Goal: Task Accomplishment & Management: Use online tool/utility

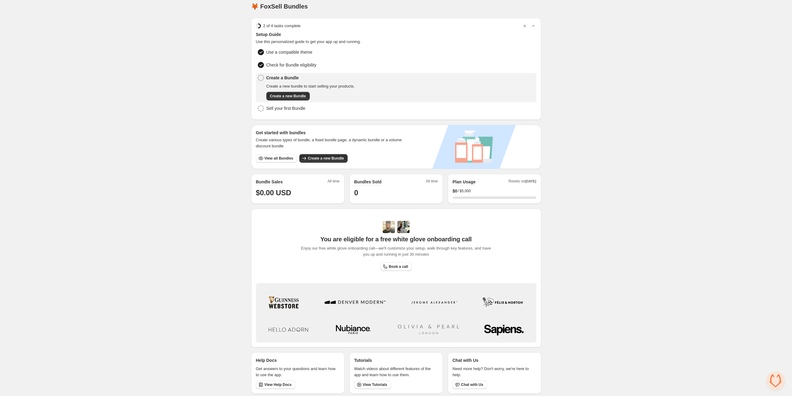
scroll to position [5, 0]
click at [326, 158] on span "Create a new Bundle" at bounding box center [326, 158] width 36 height 5
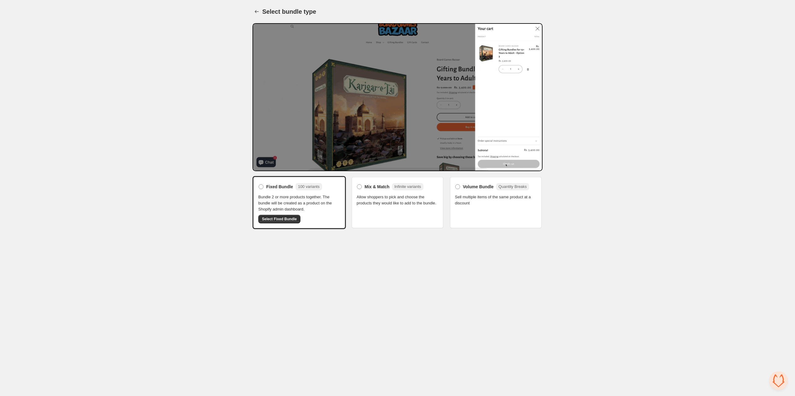
click at [397, 194] on span "Allow shoppers to pick and choose the products they would like to add to the bu…" at bounding box center [398, 200] width 82 height 12
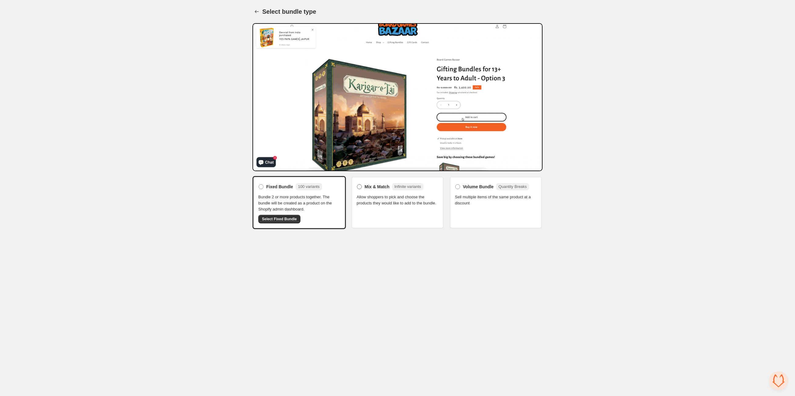
click at [373, 184] on span "Mix & Match" at bounding box center [377, 187] width 25 height 6
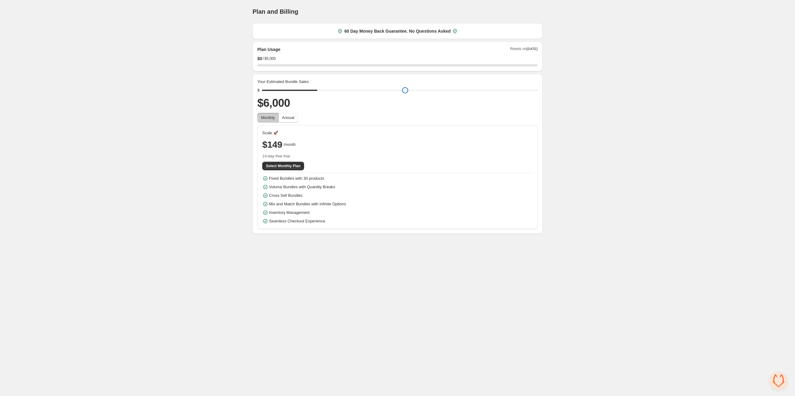
type input "****"
drag, startPoint x: 308, startPoint y: 89, endPoint x: 306, endPoint y: 96, distance: 7.0
click at [306, 95] on input "range" at bounding box center [400, 90] width 276 height 9
click at [219, 138] on div "Home Bundles Analytics Plan and Billing Plan and Billing. This page is ready Pl…" at bounding box center [397, 117] width 795 height 234
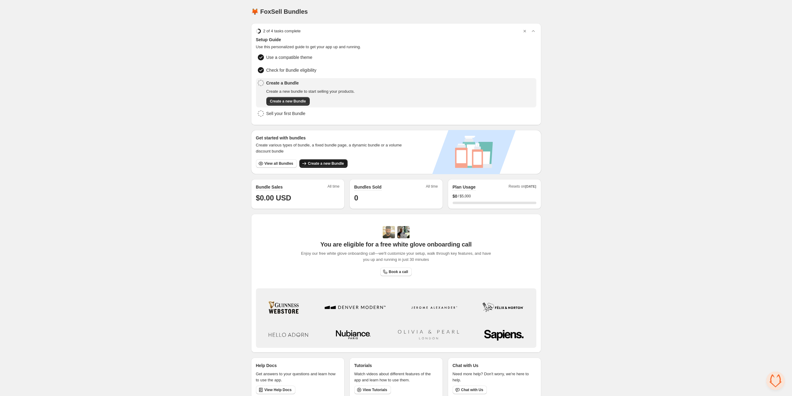
click at [321, 162] on span "Create a new Bundle" at bounding box center [326, 163] width 36 height 5
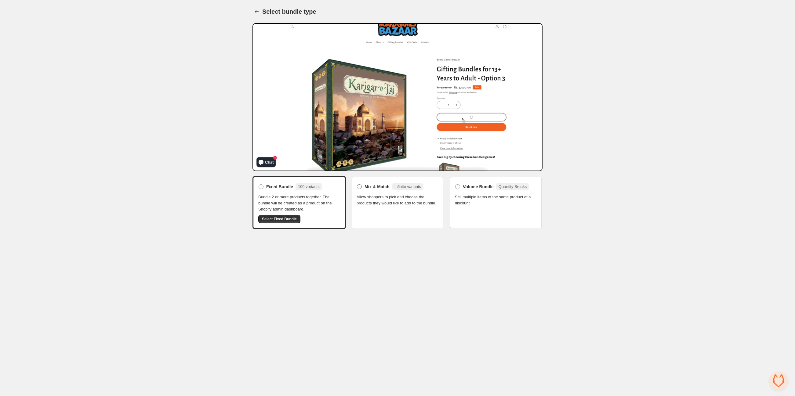
click at [377, 184] on span "Mix & Match" at bounding box center [377, 187] width 25 height 6
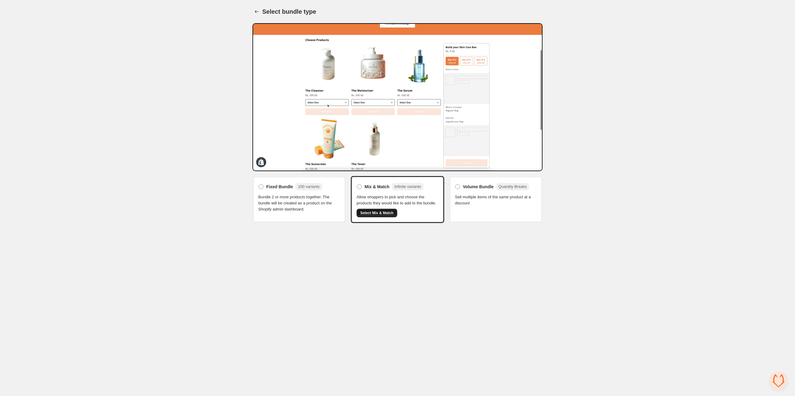
click at [383, 211] on span "Select Mix & Match" at bounding box center [376, 213] width 33 height 5
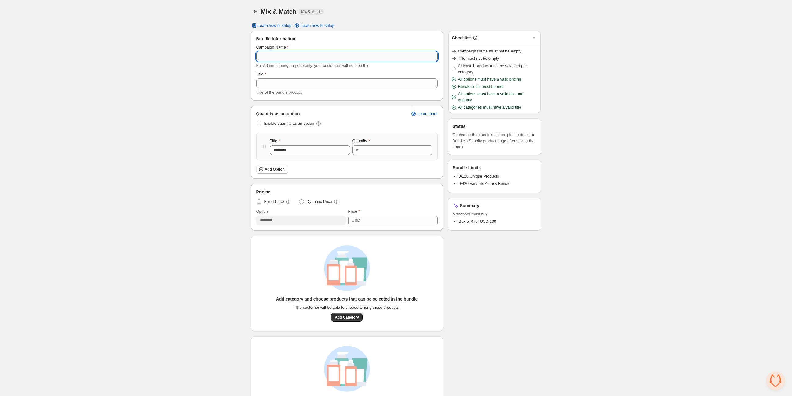
click at [303, 56] on input "Campaign Name" at bounding box center [346, 57] width 181 height 10
type input "**********"
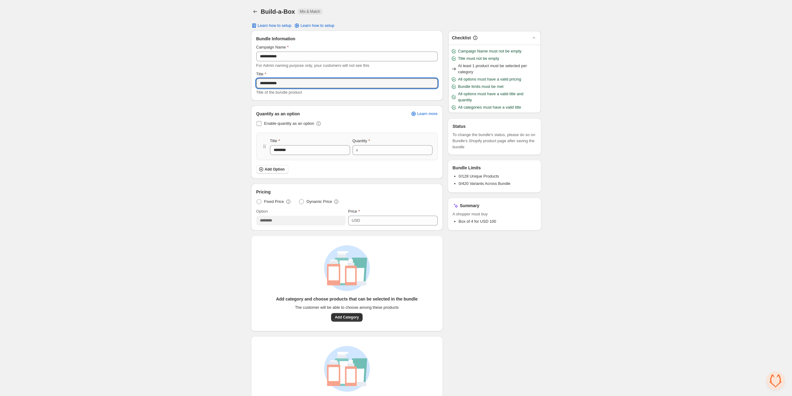
type input "**********"
click at [295, 123] on span "Enable quantity as an option" at bounding box center [289, 123] width 50 height 5
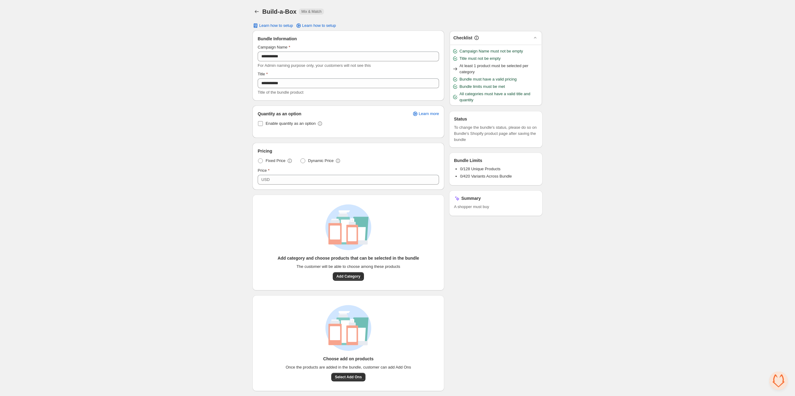
click at [295, 123] on span "Enable quantity as an option" at bounding box center [291, 123] width 50 height 5
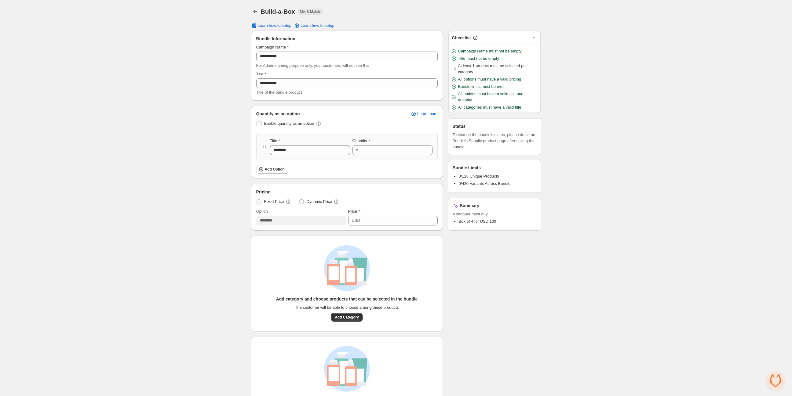
click at [295, 123] on span "Enable quantity as an option" at bounding box center [289, 123] width 50 height 5
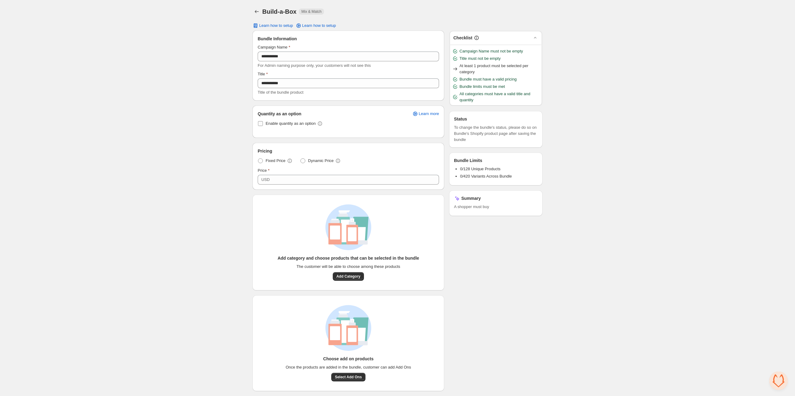
click at [295, 123] on span "Enable quantity as an option" at bounding box center [291, 123] width 50 height 5
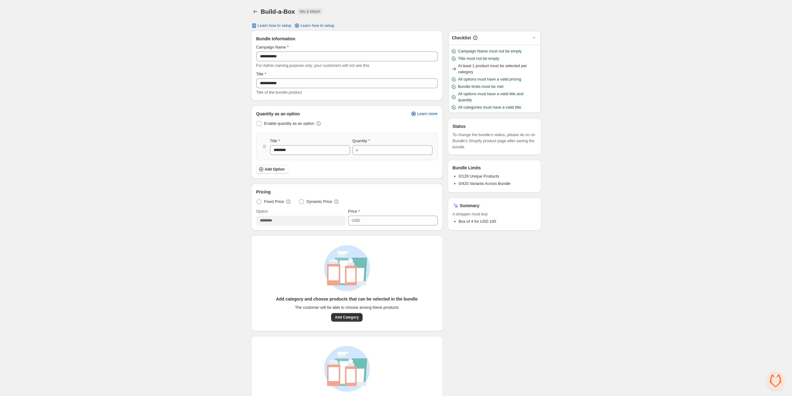
click at [433, 114] on span "Learn more" at bounding box center [427, 113] width 20 height 5
click at [348, 314] on button "Add Category" at bounding box center [346, 317] width 31 height 9
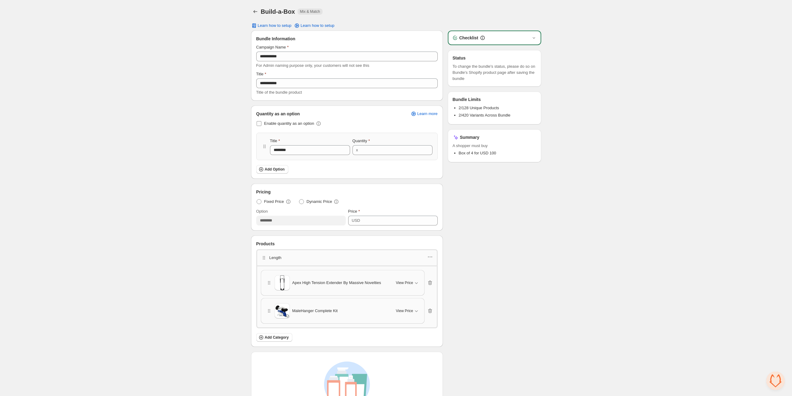
click at [260, 124] on span at bounding box center [258, 123] width 5 height 5
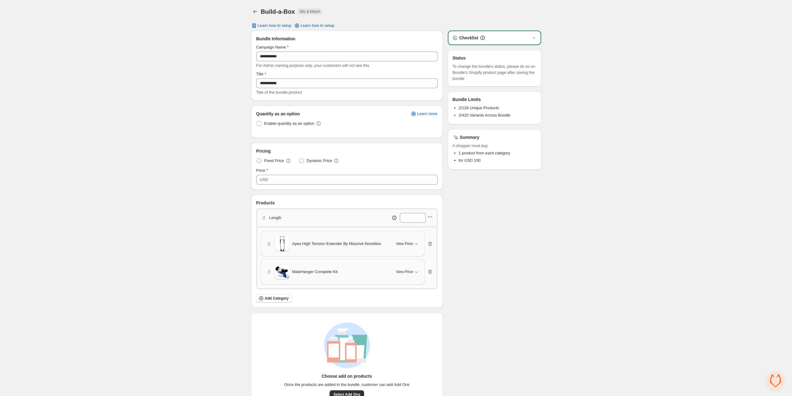
click at [431, 217] on icon "button" at bounding box center [431, 217] width 1 height 1
click at [450, 214] on div "Checklist Status To change the bundle's status, please do so on Bundle's Shopif…" at bounding box center [494, 220] width 93 height 378
click at [259, 123] on span at bounding box center [258, 123] width 5 height 5
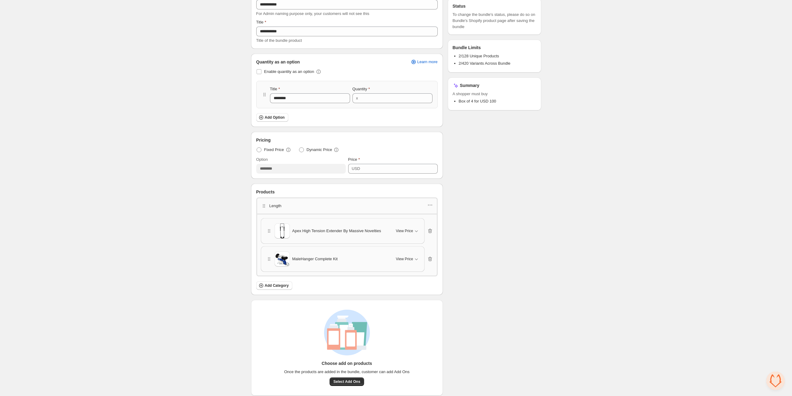
scroll to position [56, 0]
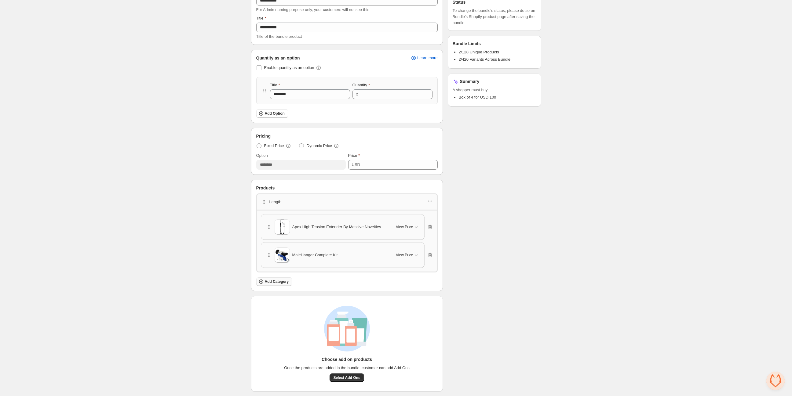
click at [280, 280] on span "Add Category" at bounding box center [277, 281] width 24 height 5
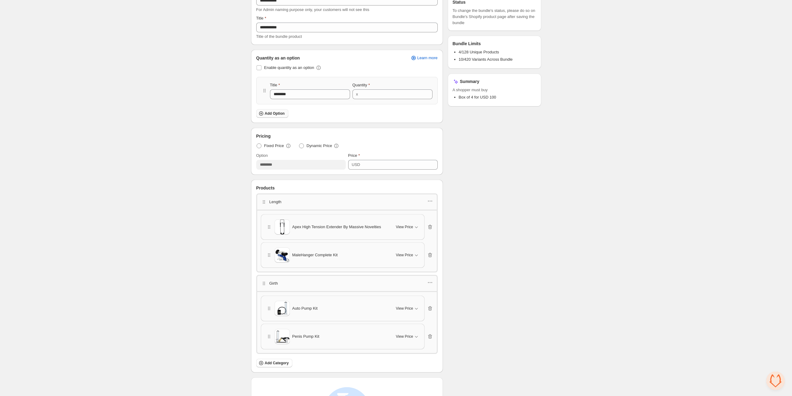
click at [275, 114] on span "Add Option" at bounding box center [275, 113] width 20 height 5
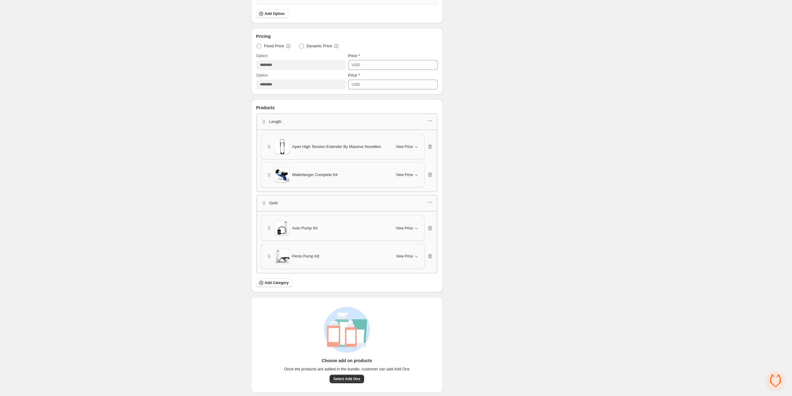
scroll to position [187, 0]
click at [358, 378] on span "Select Add Ons" at bounding box center [346, 378] width 27 height 5
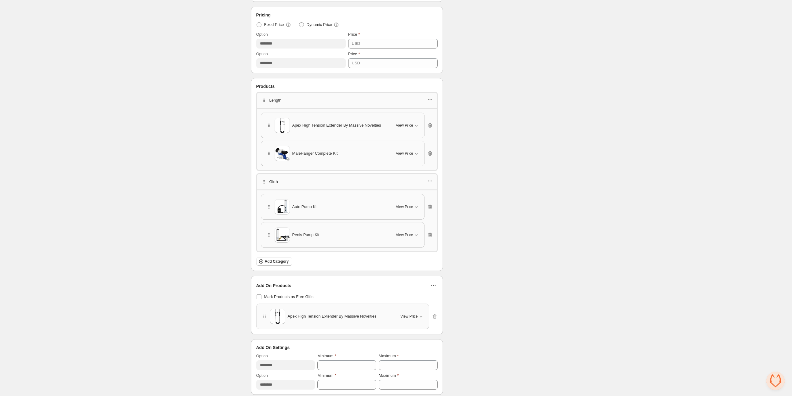
scroll to position [209, 0]
click at [410, 314] on span "View Price" at bounding box center [408, 314] width 17 height 5
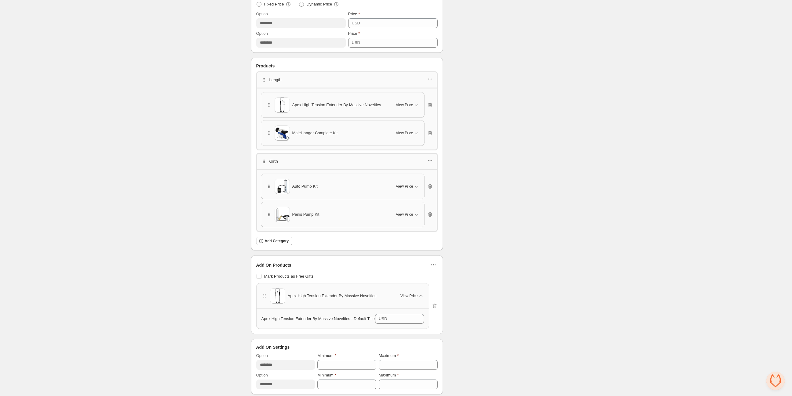
scroll to position [229, 0]
click at [527, 304] on div "Checklist Status To change the bundle's status, please do so on Bundle's Shopif…" at bounding box center [494, 97] width 93 height 592
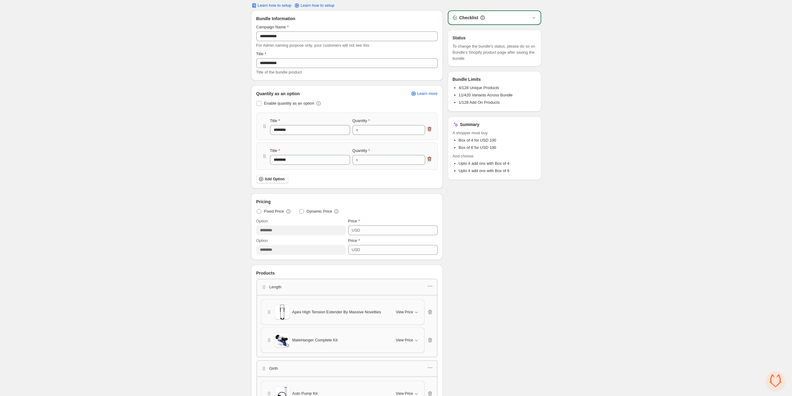
scroll to position [0, 0]
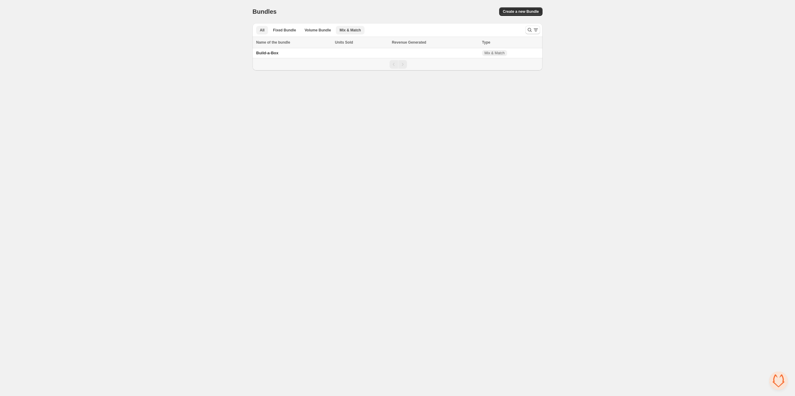
click at [349, 30] on span "Mix & Match" at bounding box center [350, 30] width 21 height 5
click at [272, 51] on span "Build-a-Box" at bounding box center [267, 53] width 22 height 5
